Goal: Transaction & Acquisition: Purchase product/service

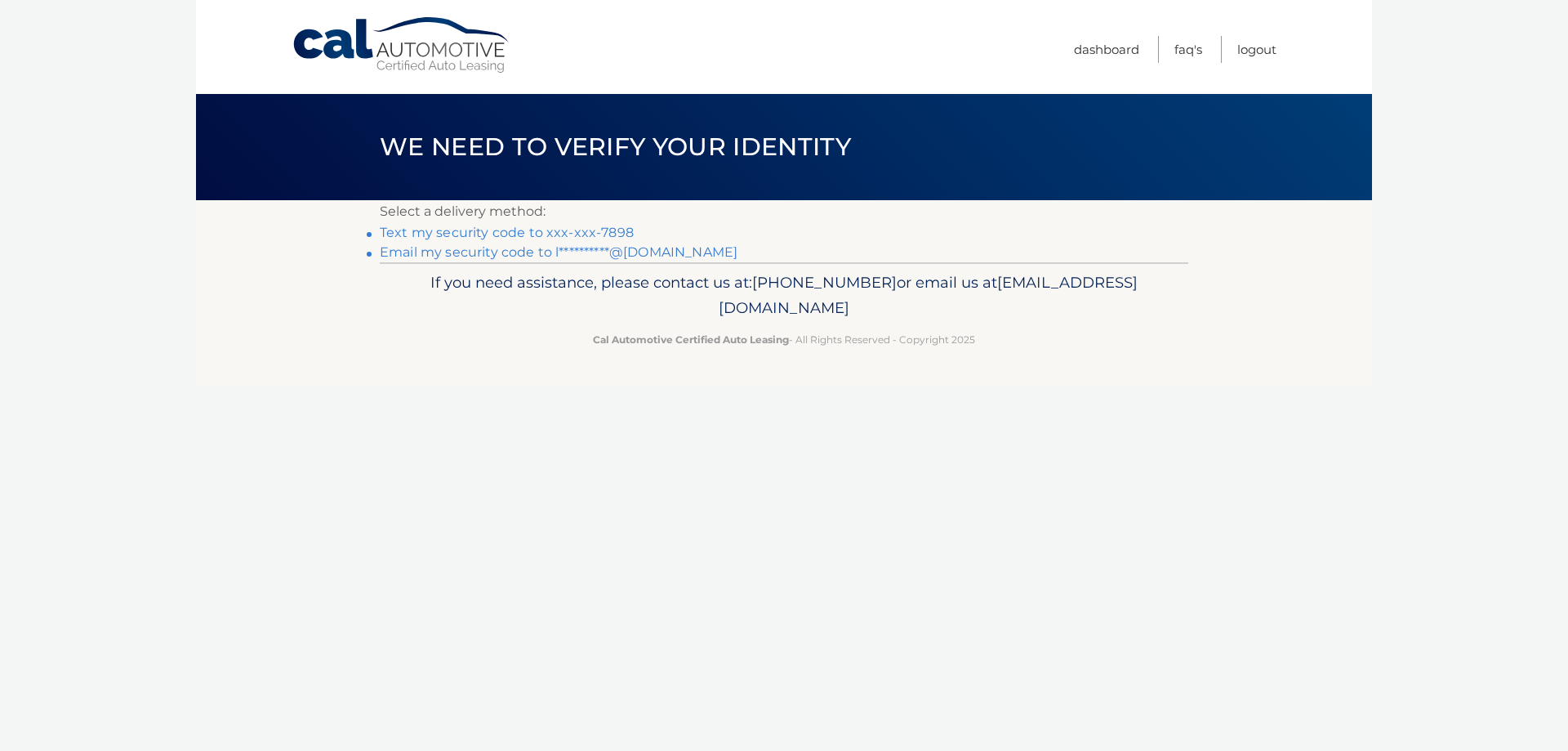
click at [550, 231] on link "Text my security code to xxx-xxx-7898" at bounding box center [507, 232] width 254 height 16
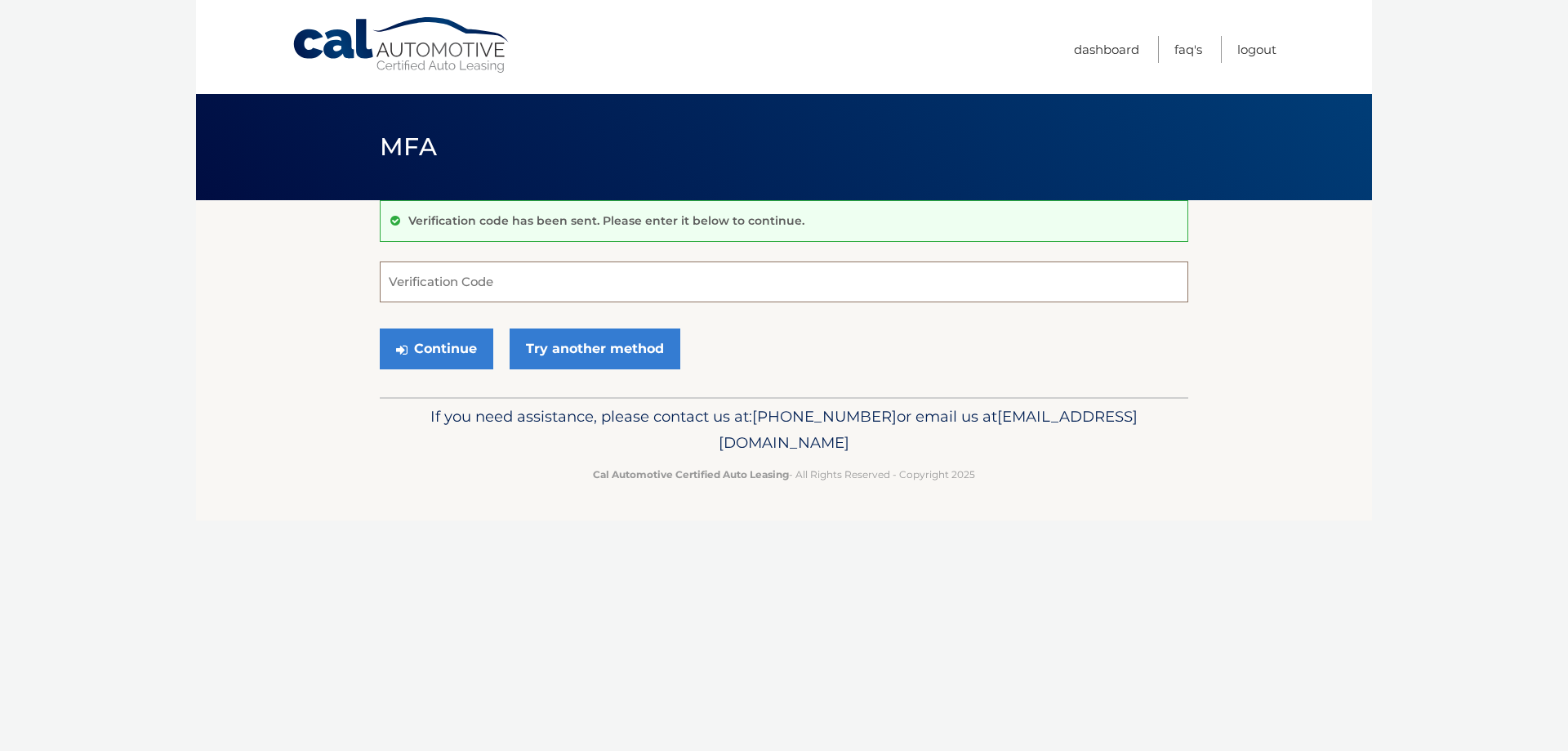
click at [526, 290] on input "Verification Code" at bounding box center [784, 281] width 809 height 40
type input "802433"
click at [460, 347] on button "Continue" at bounding box center [437, 348] width 114 height 40
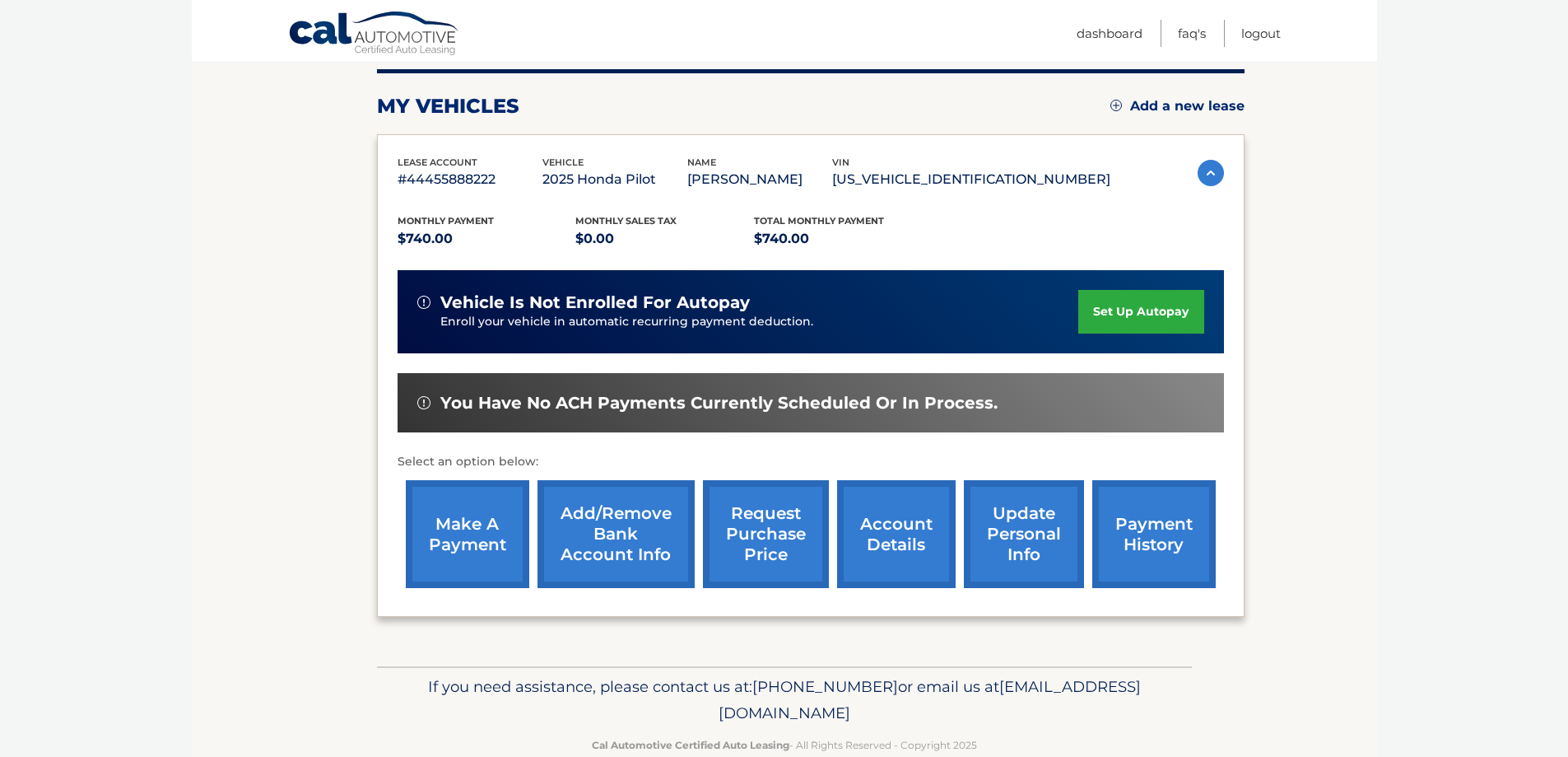
scroll to position [247, 0]
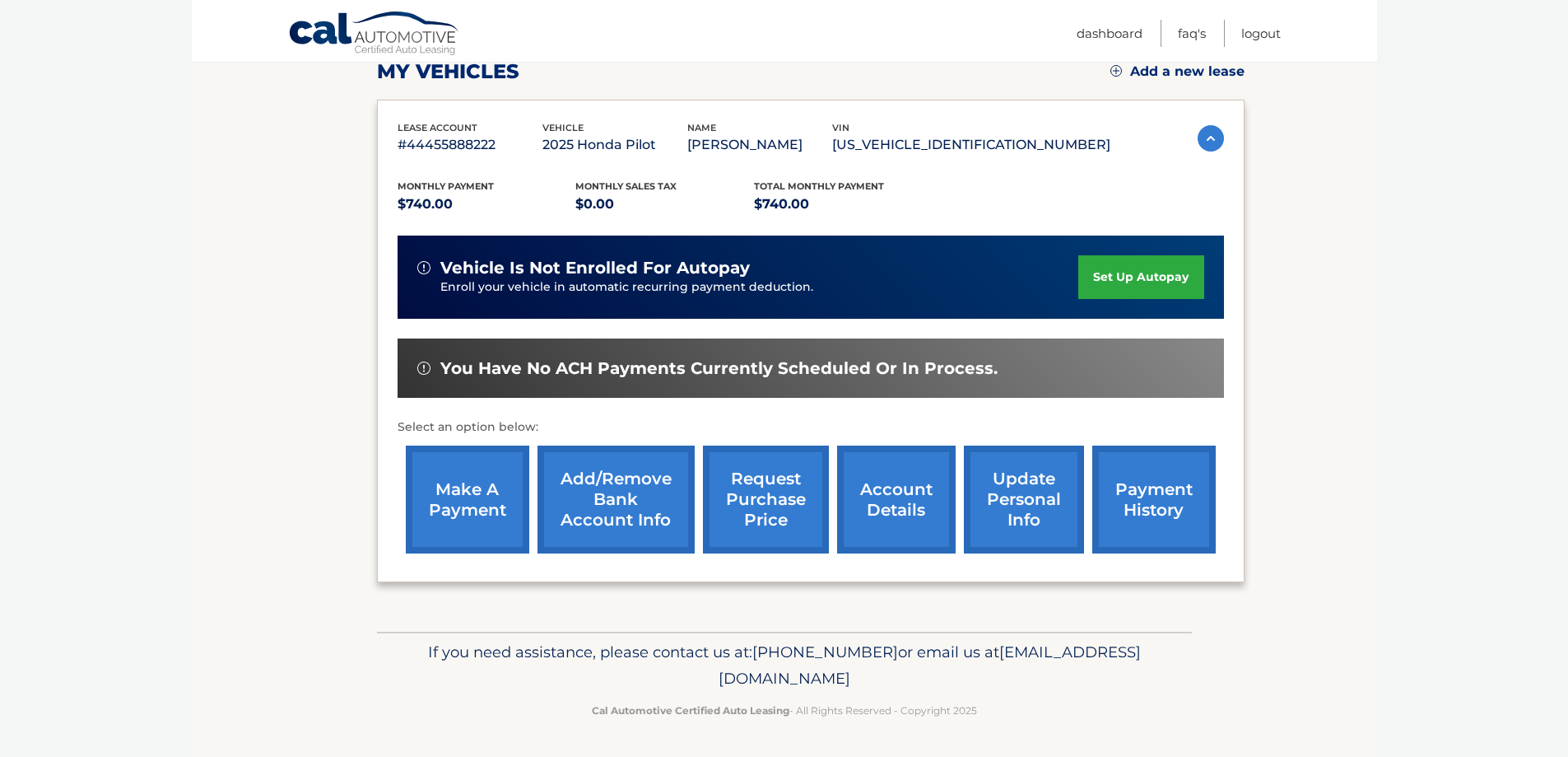
click at [461, 524] on link "make a payment" at bounding box center [467, 499] width 123 height 108
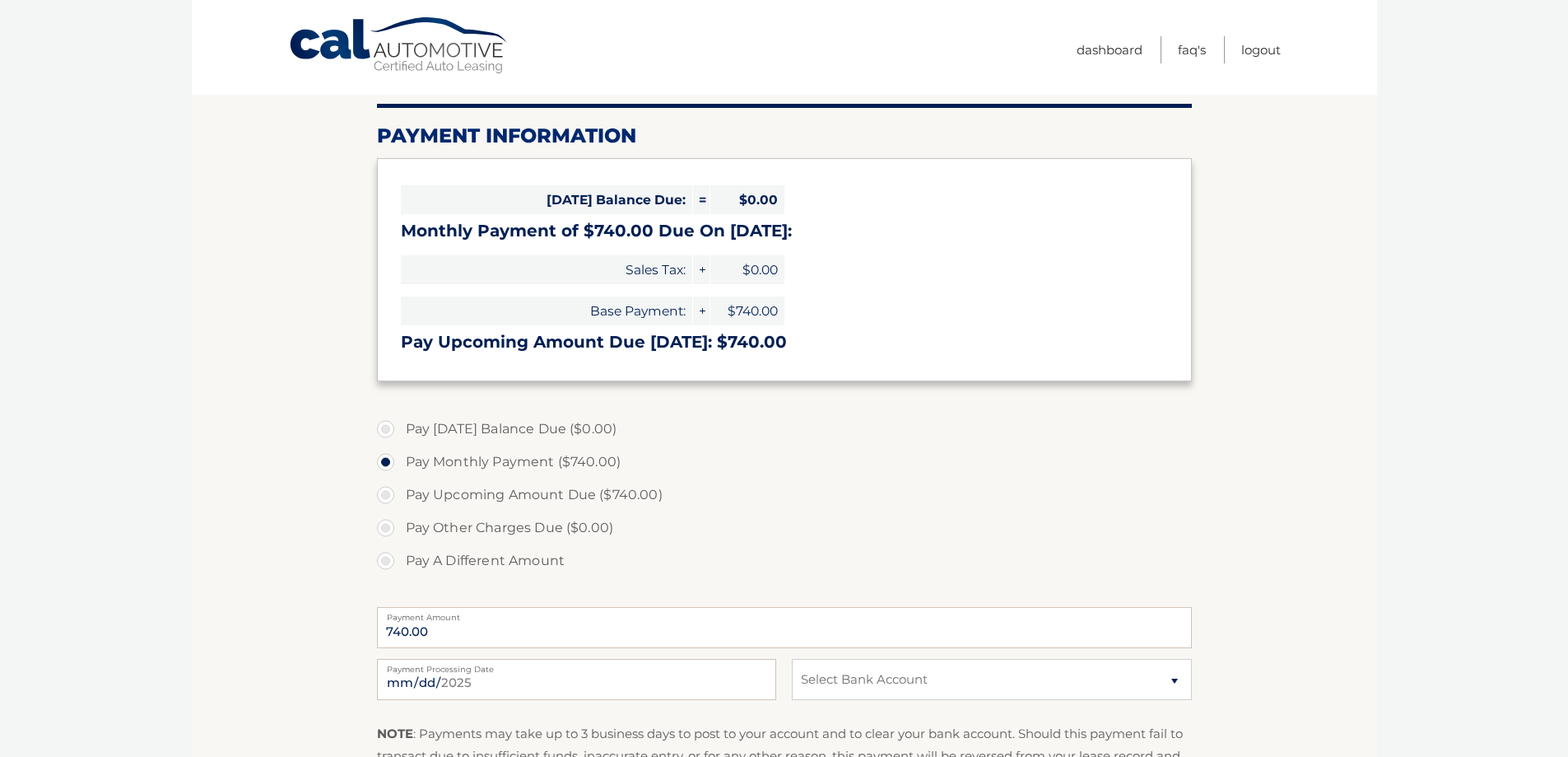
scroll to position [165, 0]
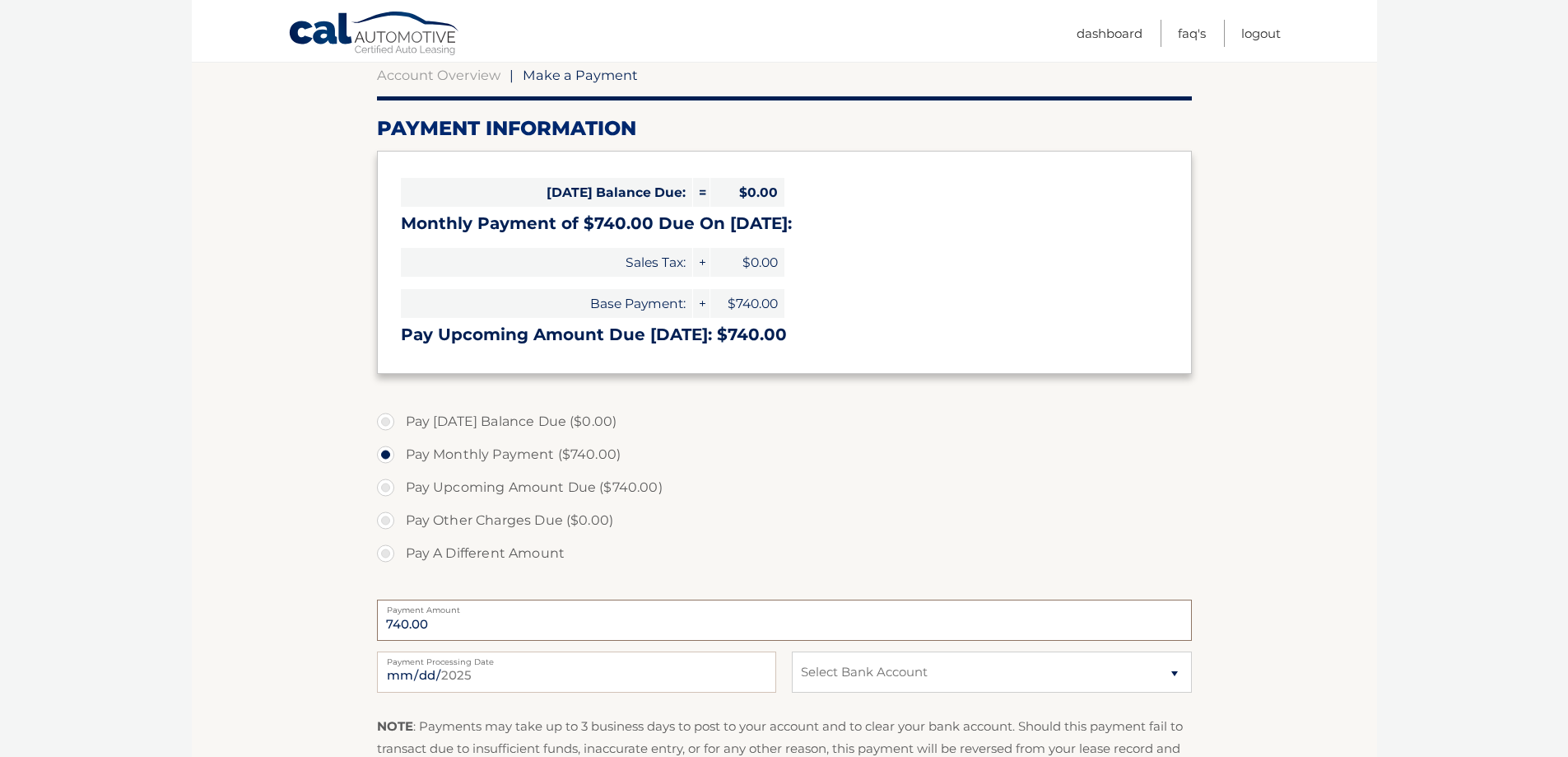
drag, startPoint x: 440, startPoint y: 624, endPoint x: 346, endPoint y: 633, distance: 94.4
click at [346, 633] on section "Account Overview | Make a Payment Payment Information Today's Balance Due: = $0…" at bounding box center [784, 462] width 1185 height 849
click at [466, 621] on input "740.00" at bounding box center [784, 620] width 815 height 41
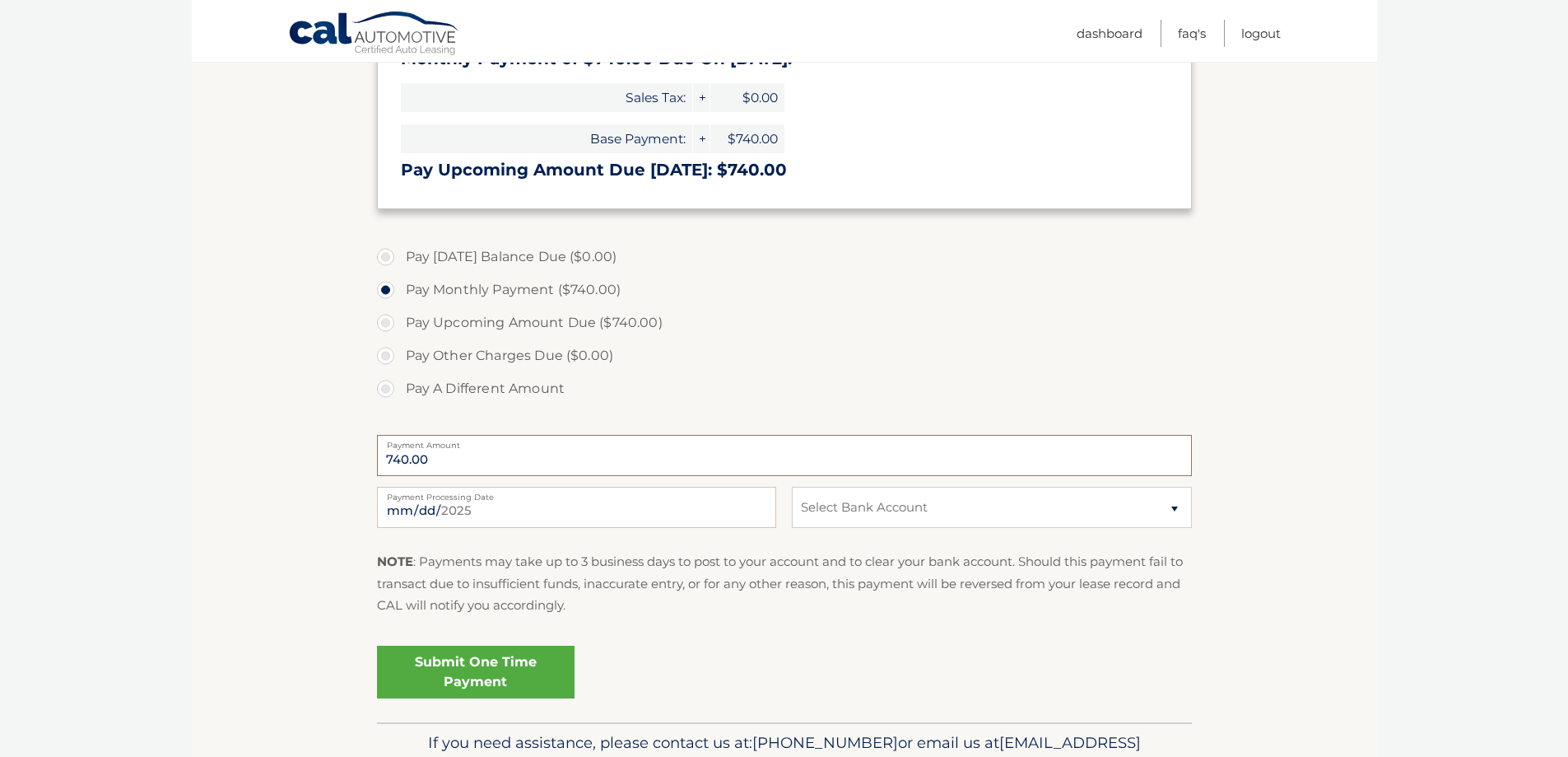
scroll to position [247, 0]
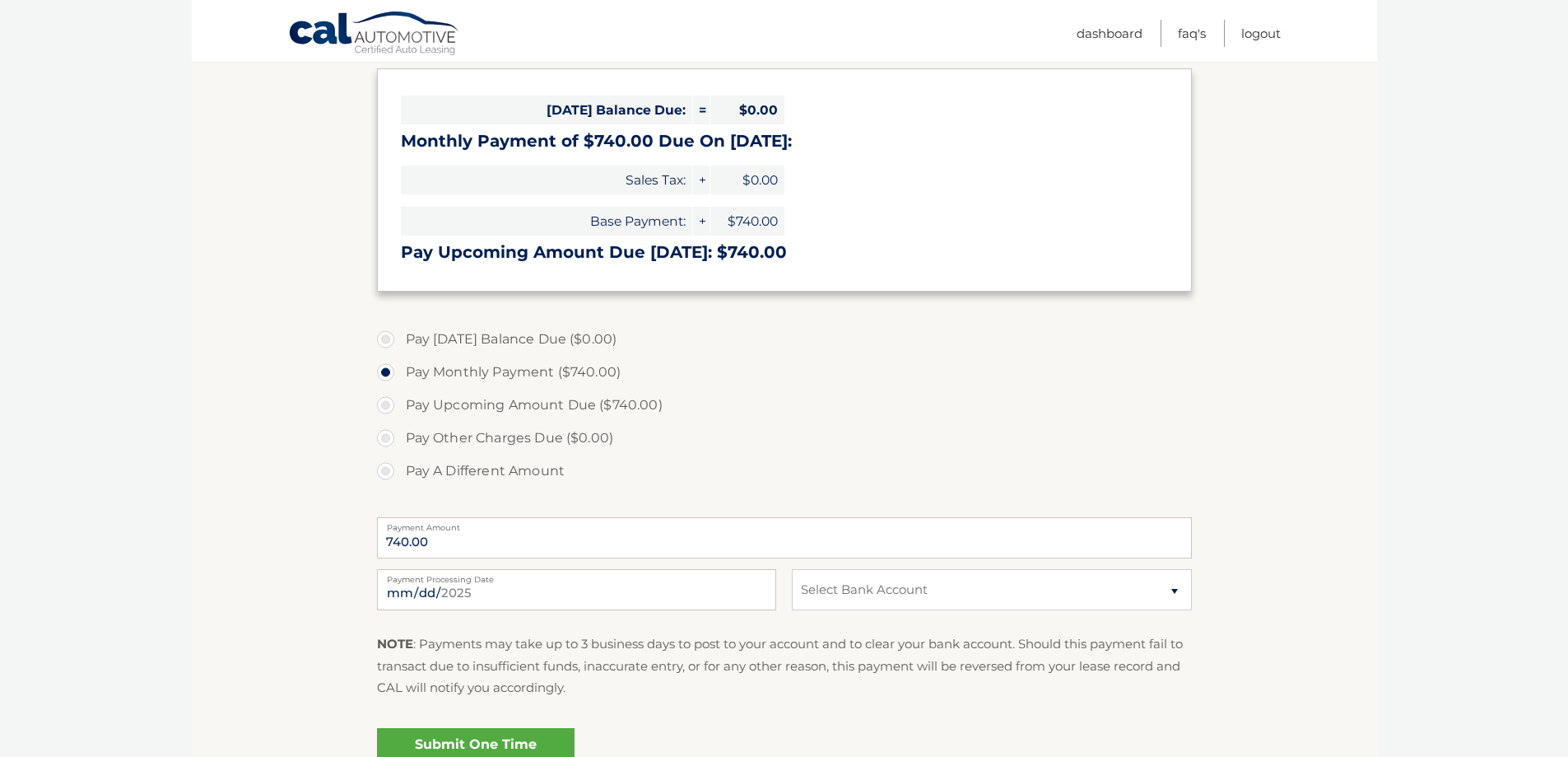
click at [393, 469] on label "Pay A Different Amount" at bounding box center [784, 471] width 815 height 33
click at [393, 469] on input "Pay A Different Amount" at bounding box center [392, 468] width 17 height 27
radio input "true"
click at [458, 538] on input "Payment Amount" at bounding box center [784, 537] width 815 height 41
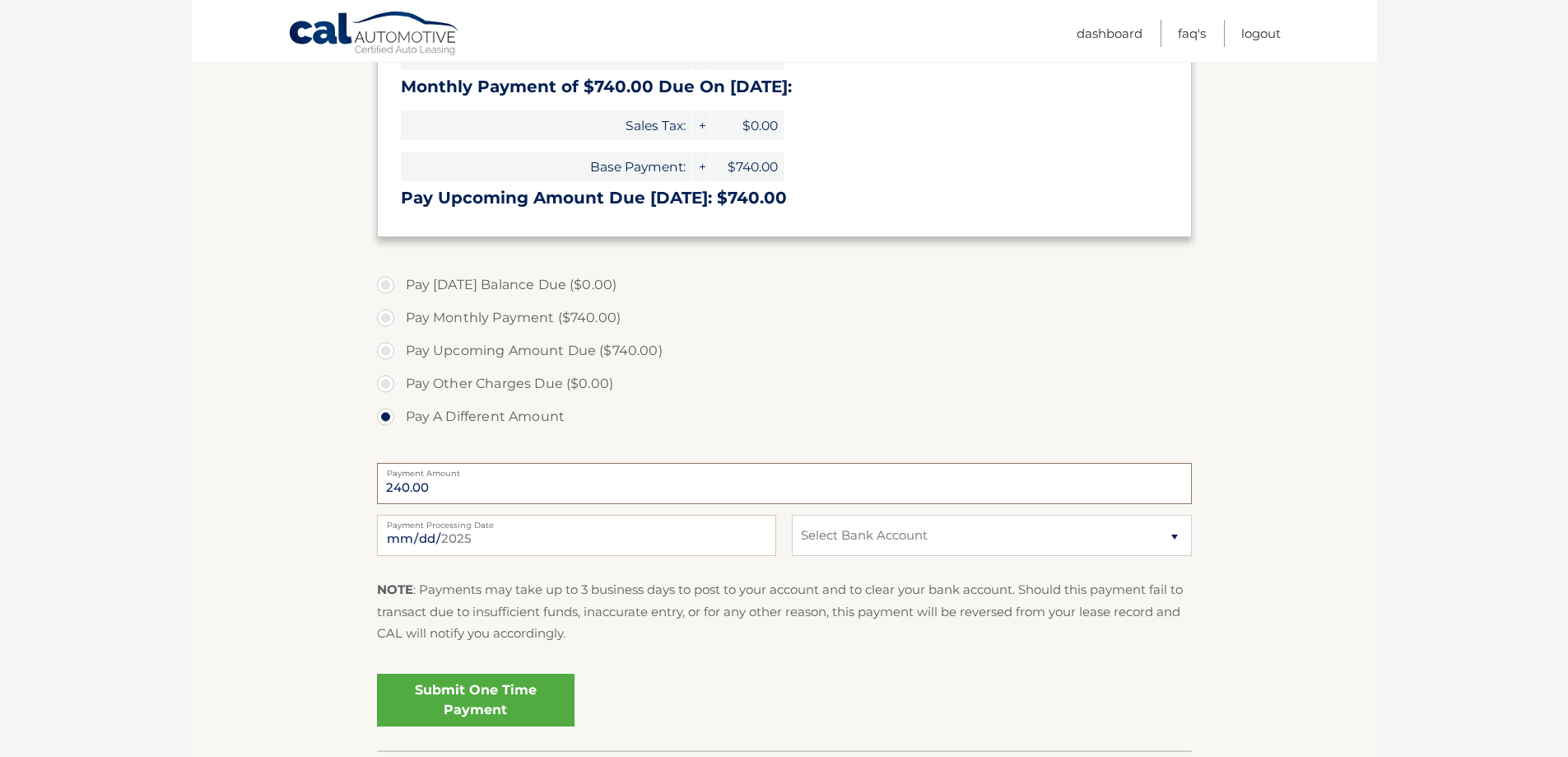
scroll to position [329, 0]
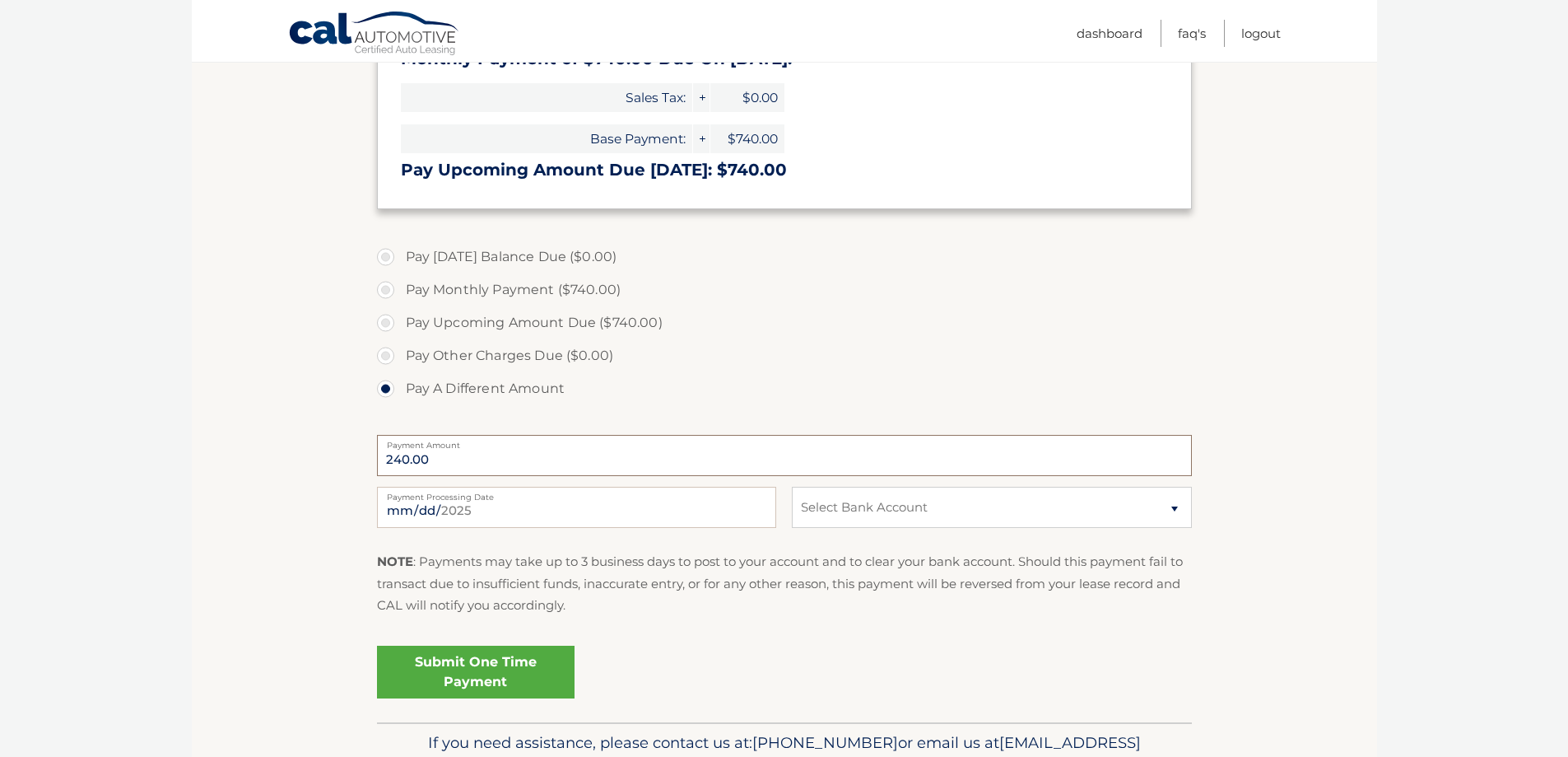
type input "240.00"
click at [839, 509] on select "Select Bank Account Checking CITIBANK NA *****9803 Checking JPMORGAN CHASE BANK…" at bounding box center [991, 507] width 399 height 41
click at [868, 399] on label "Pay A Different Amount" at bounding box center [784, 388] width 815 height 33
click at [400, 398] on input "Pay A Different Amount" at bounding box center [392, 385] width 17 height 27
click at [860, 512] on select "Select Bank Account Checking CITIBANK NA *****9803 Checking JPMORGAN CHASE BANK…" at bounding box center [991, 507] width 399 height 41
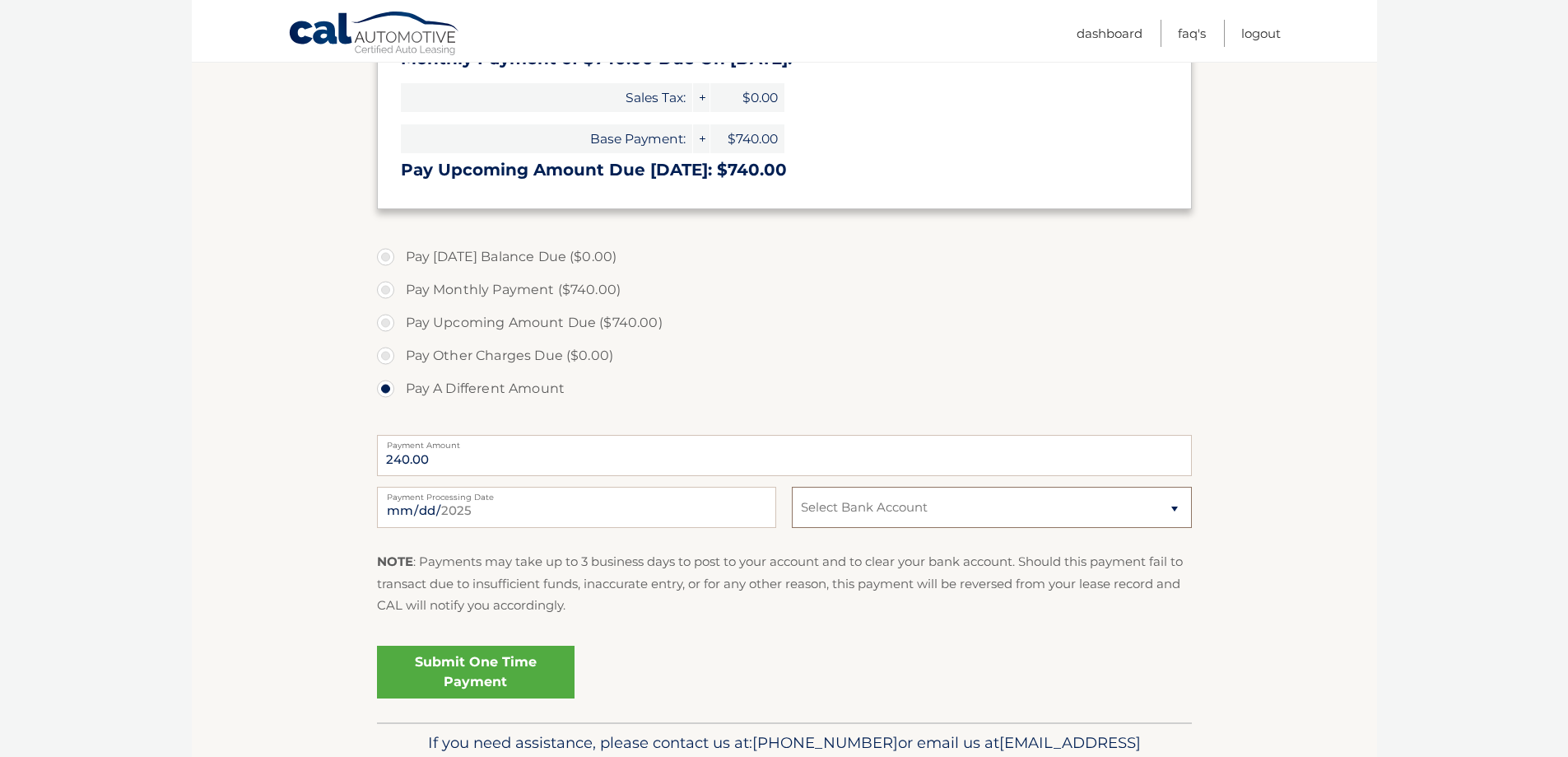
select select "ZGMyMjNiMDctM2Y3ZS00NmZiLWI0YjgtMzliYzY4ZDM1Nzhh"
click at [791, 487] on select "Select Bank Account Checking CITIBANK NA *****9803 Checking JPMORGAN CHASE BANK…" at bounding box center [991, 507] width 399 height 41
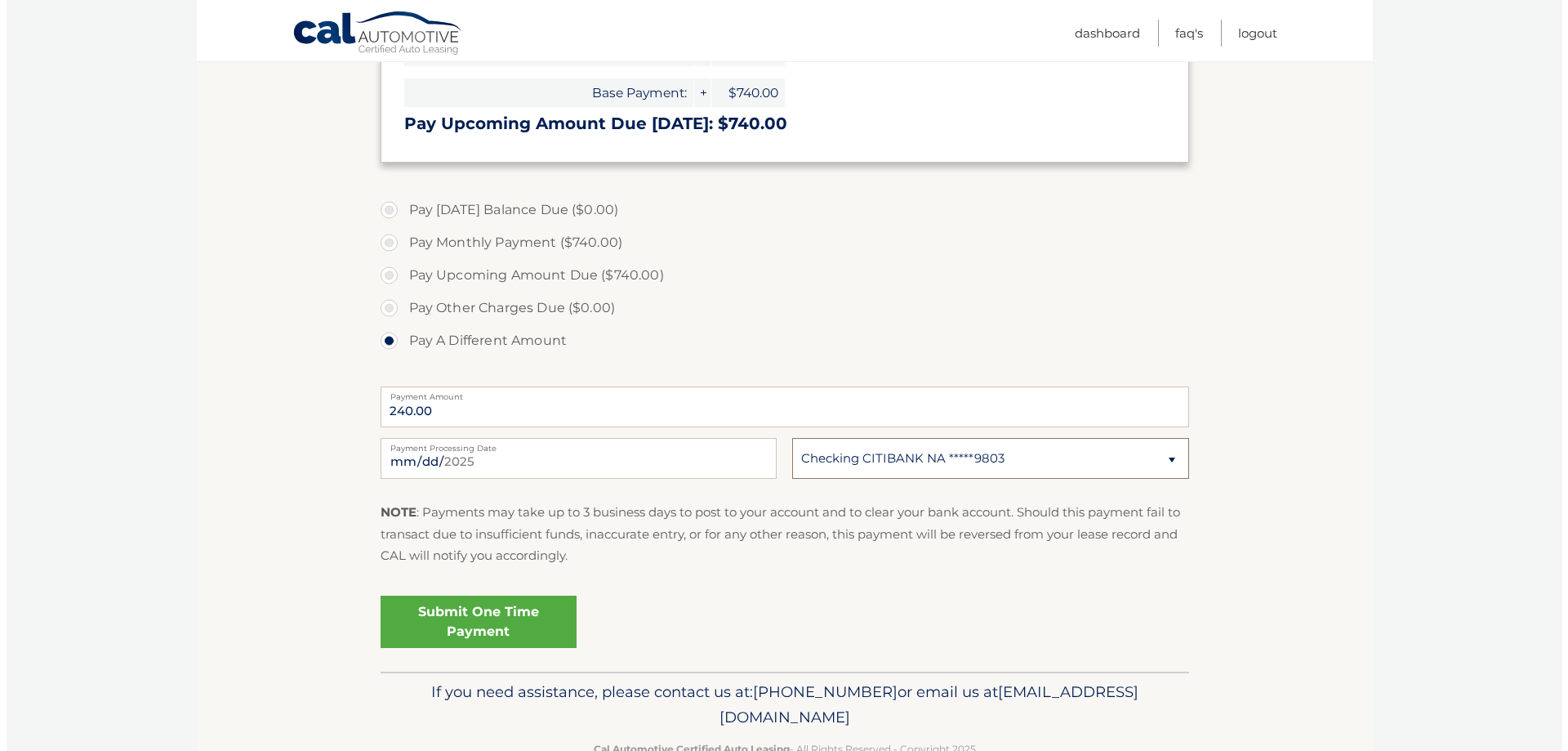
scroll to position [409, 0]
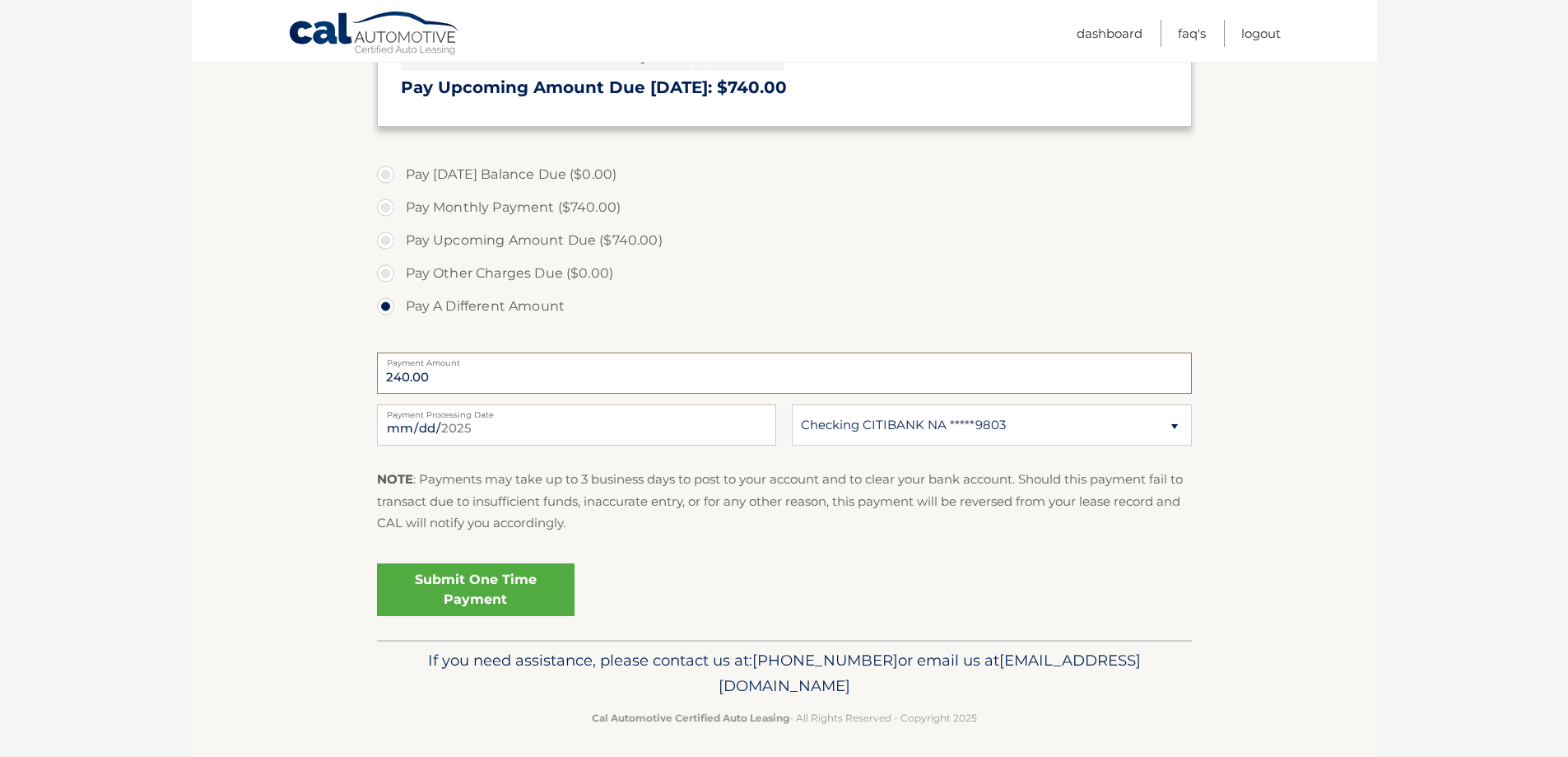
drag, startPoint x: 394, startPoint y: 377, endPoint x: 362, endPoint y: 388, distance: 33.8
click at [362, 388] on section "Account Overview | Make a Payment Payment Information Today's Balance Due: = $0…" at bounding box center [784, 215] width 1185 height 849
type input "440.00"
click at [481, 586] on link "Submit One Time Payment" at bounding box center [476, 589] width 198 height 52
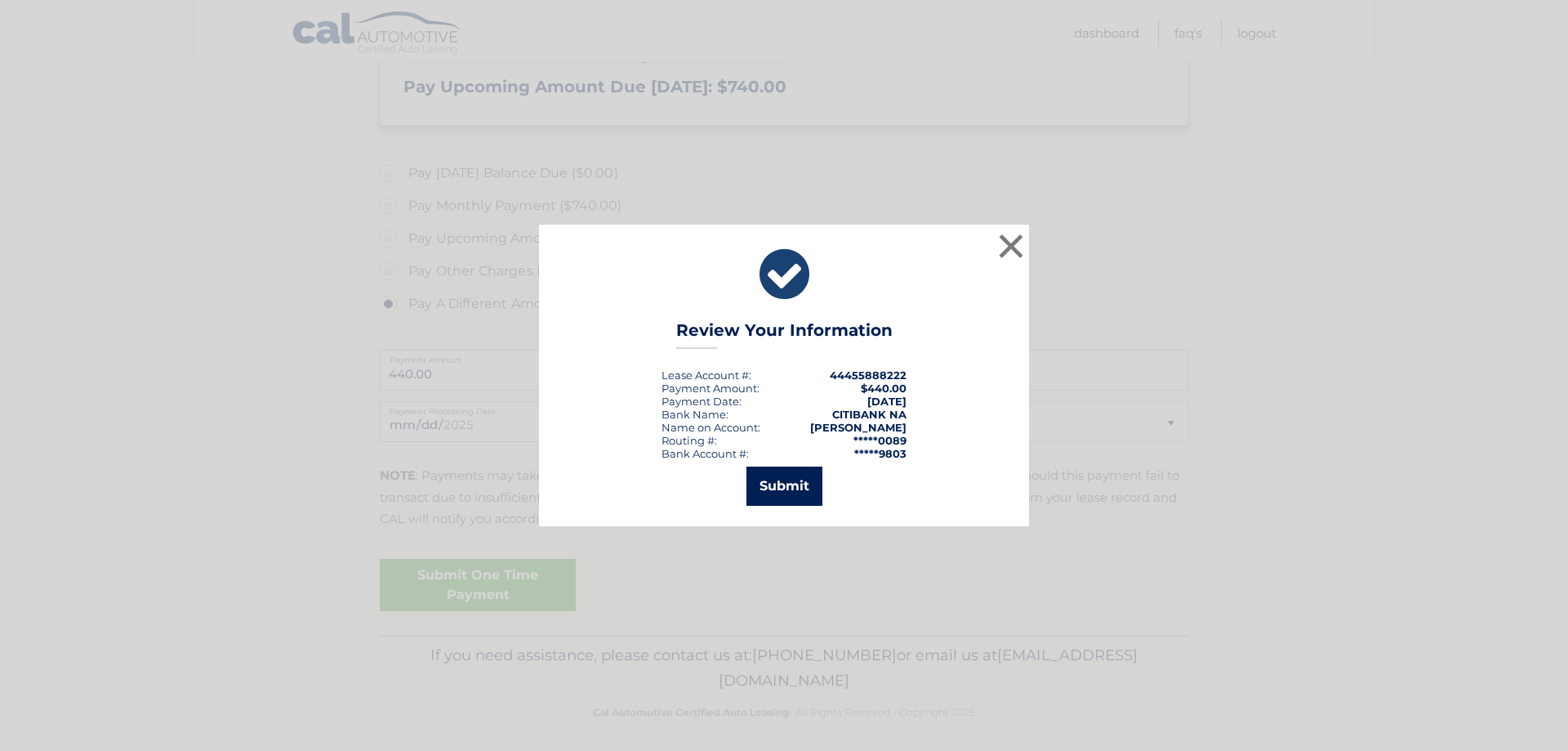
click at [772, 486] on button "Submit" at bounding box center [785, 486] width 76 height 40
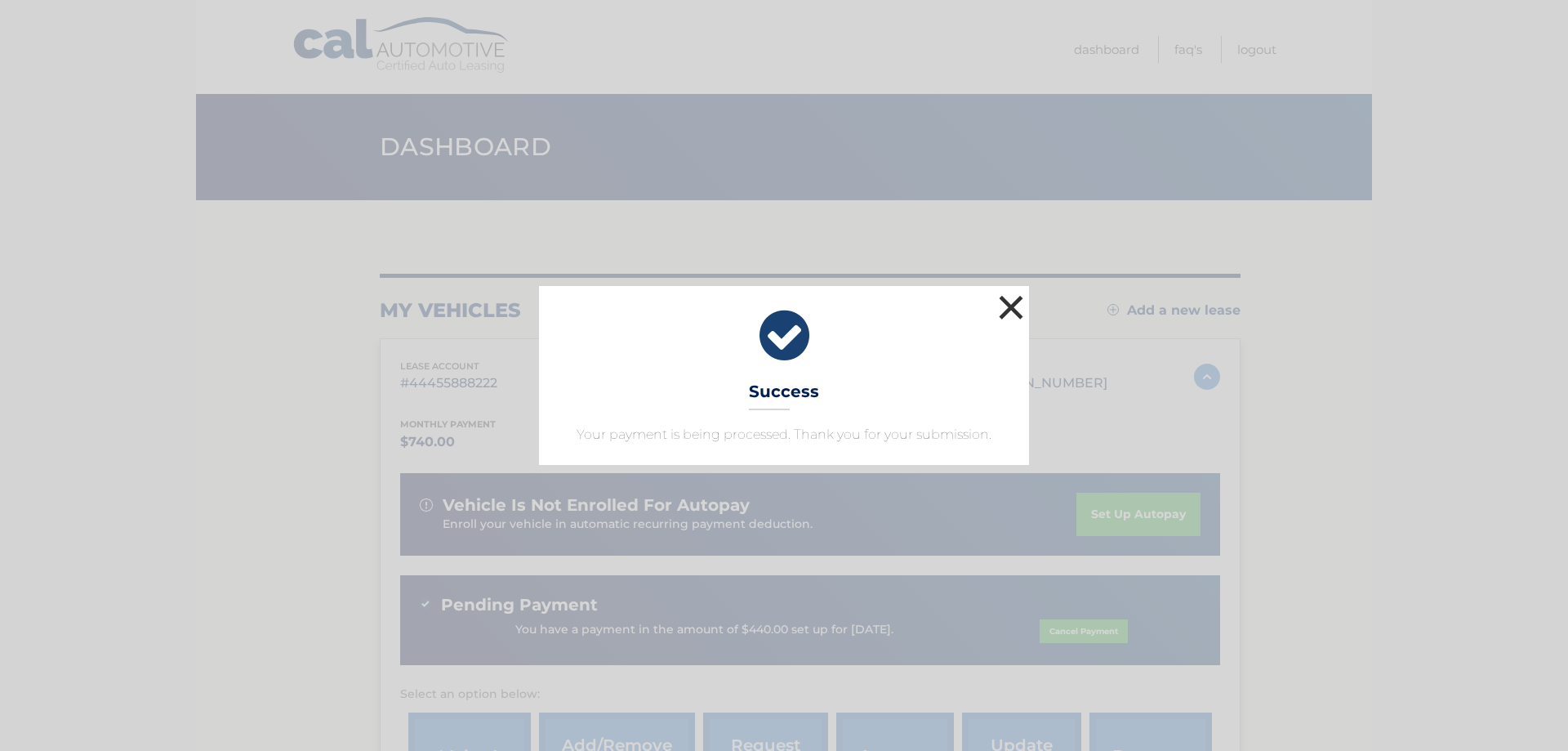
click at [1016, 308] on button "×" at bounding box center [1012, 307] width 33 height 33
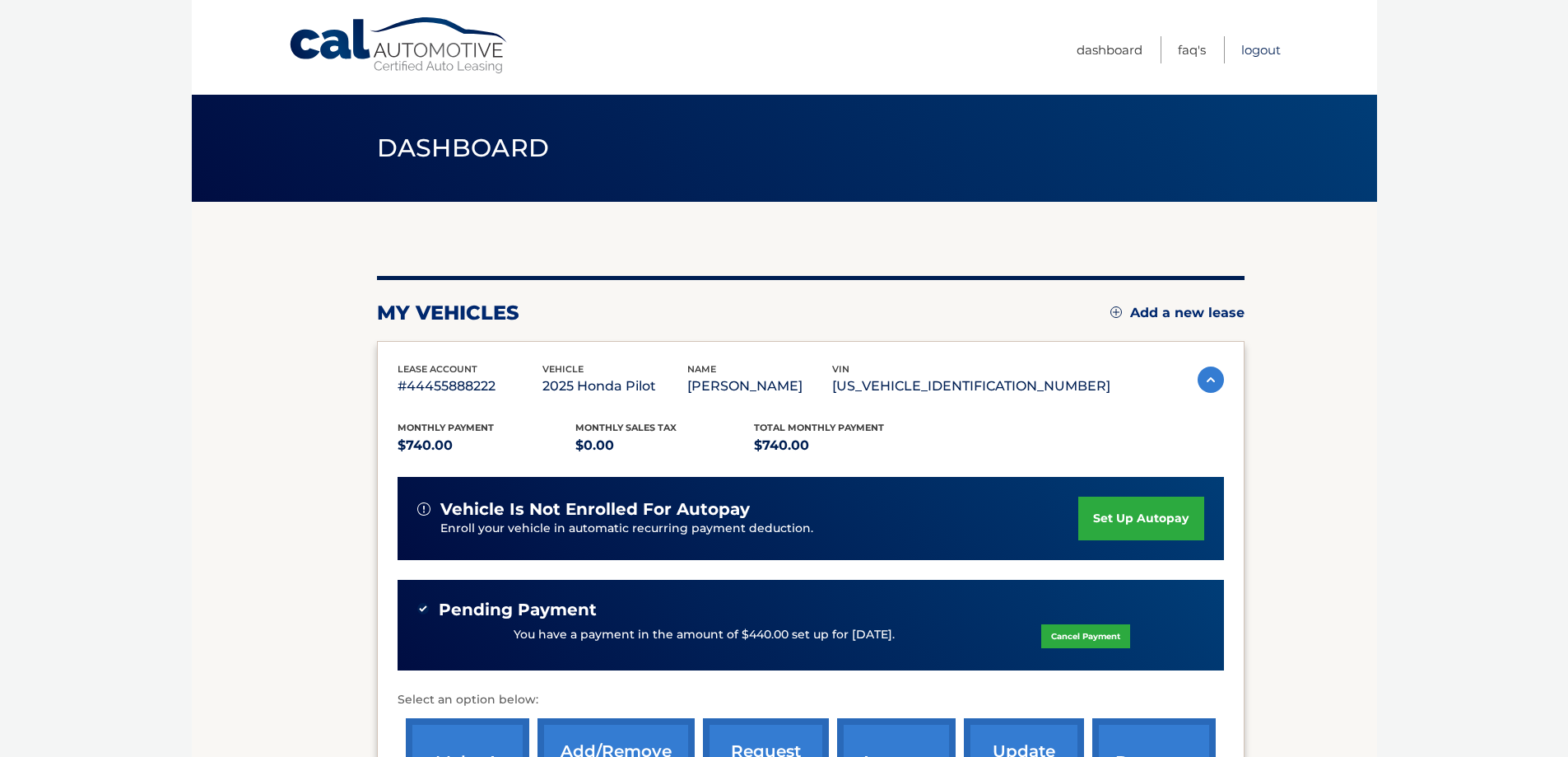
click at [1260, 47] on link "Logout" at bounding box center [1261, 50] width 40 height 27
